Goal: Complete application form: Complete application form

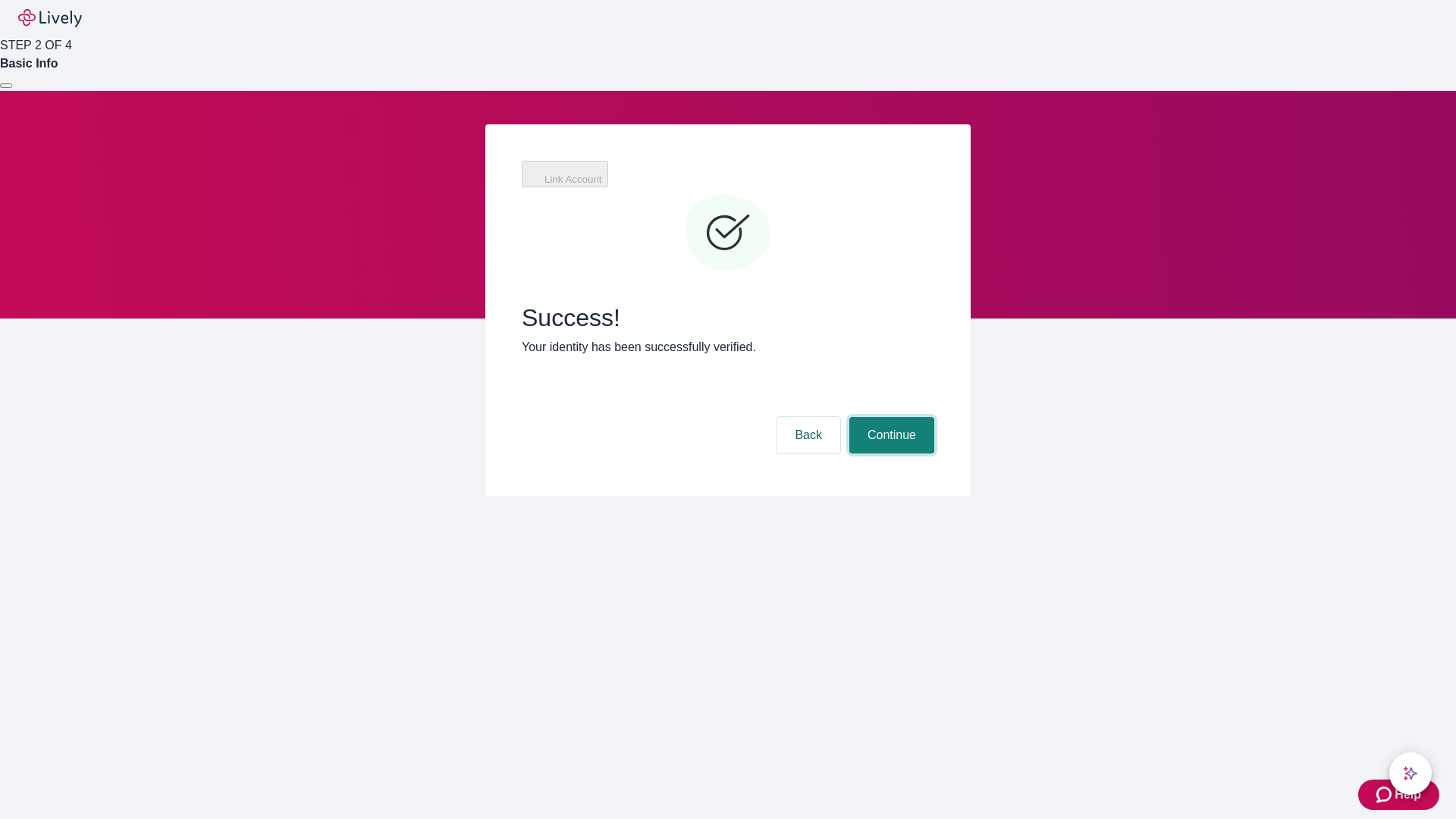
click at [889, 417] on button "Continue" at bounding box center [892, 436] width 85 height 36
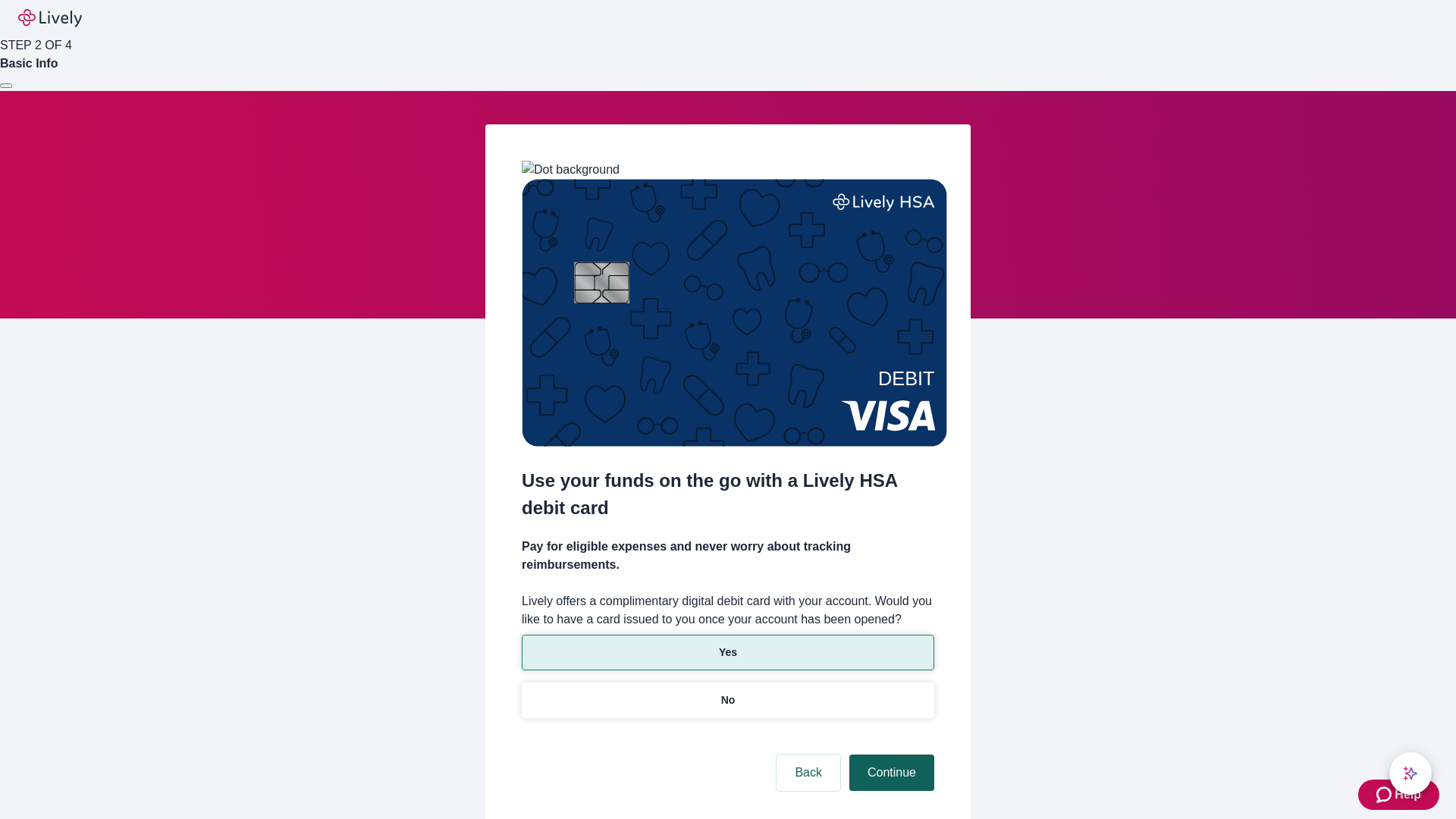
click at [727, 693] on p "No" at bounding box center [728, 700] width 14 height 16
click at [889, 755] on button "Continue" at bounding box center [892, 773] width 85 height 36
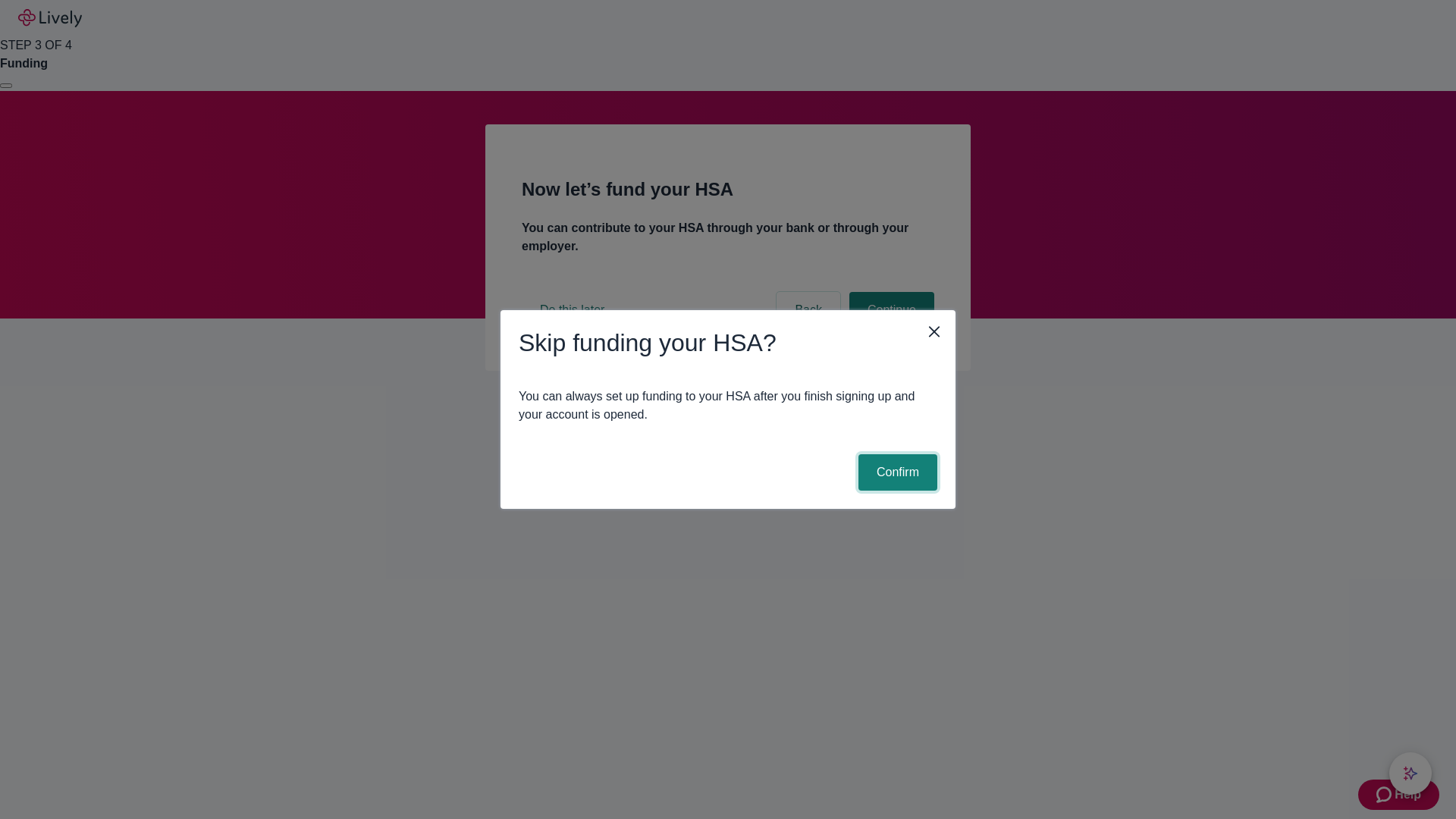
click at [896, 473] on button "Confirm" at bounding box center [897, 473] width 79 height 36
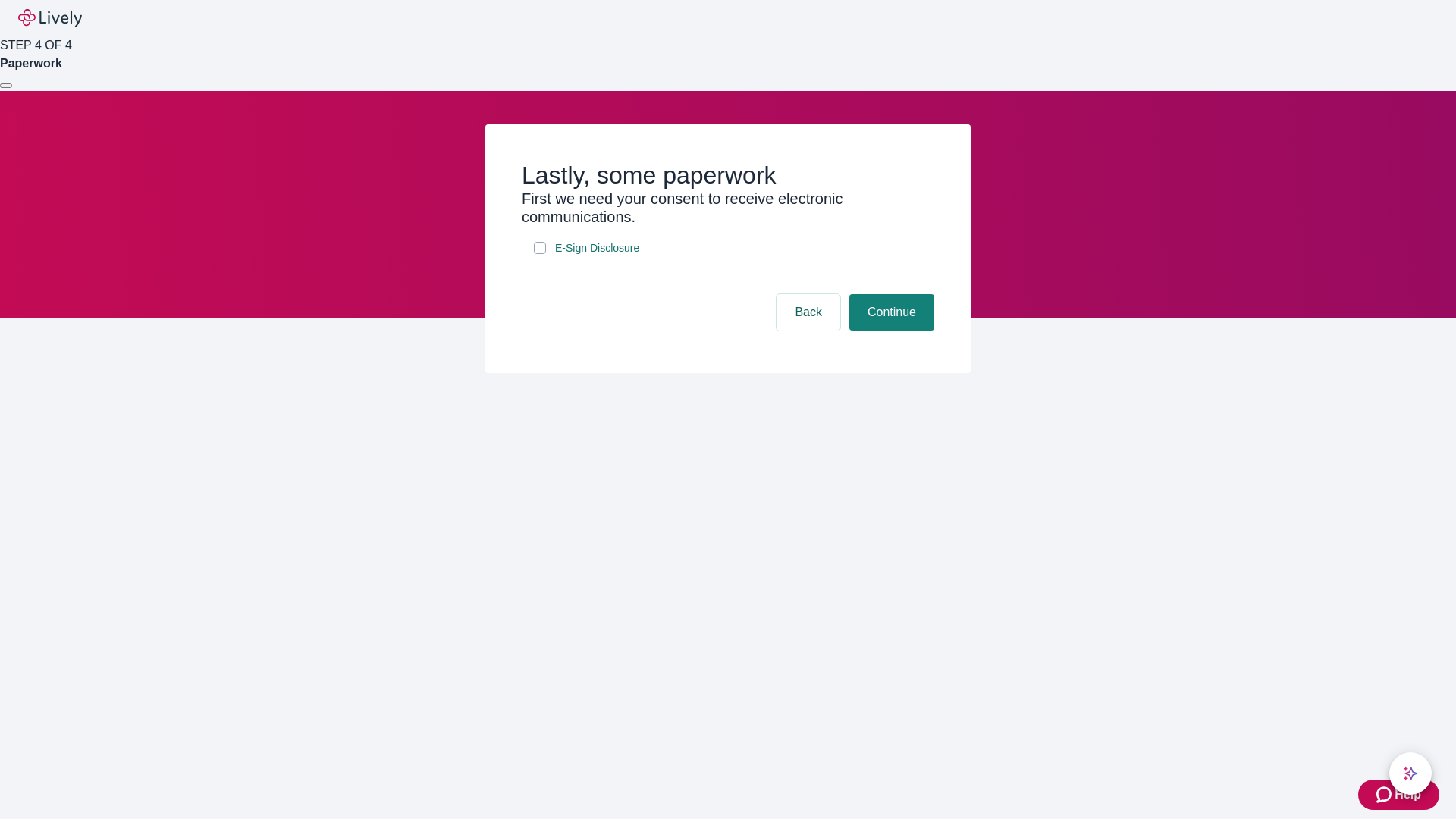
click at [540, 254] on input "E-Sign Disclosure" at bounding box center [540, 248] width 12 height 12
checkbox input "true"
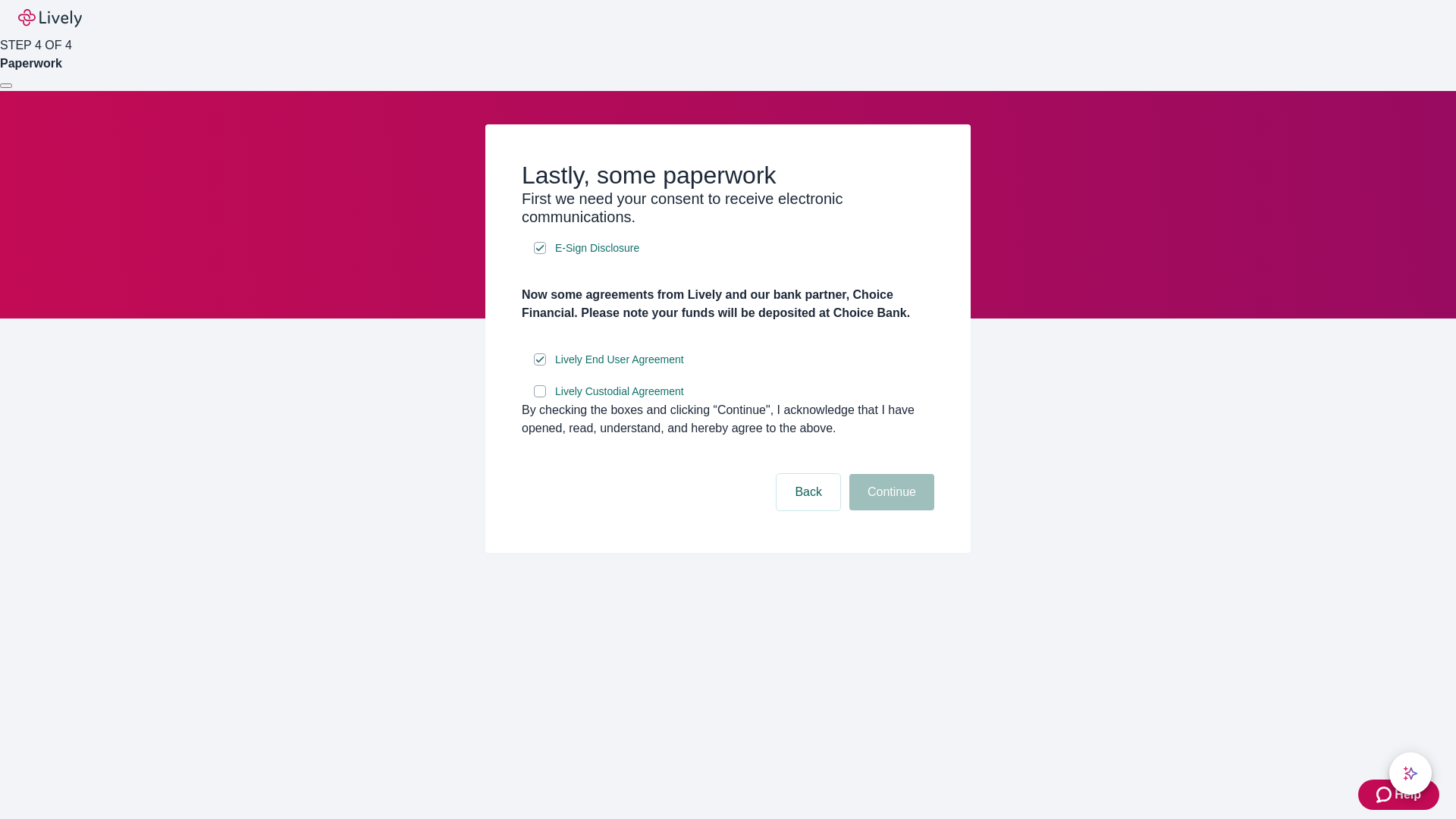
click at [540, 398] on input "Lively Custodial Agreement" at bounding box center [540, 391] width 12 height 12
checkbox input "true"
click at [889, 511] on button "Continue" at bounding box center [892, 493] width 85 height 36
